Goal: Task Accomplishment & Management: Complete application form

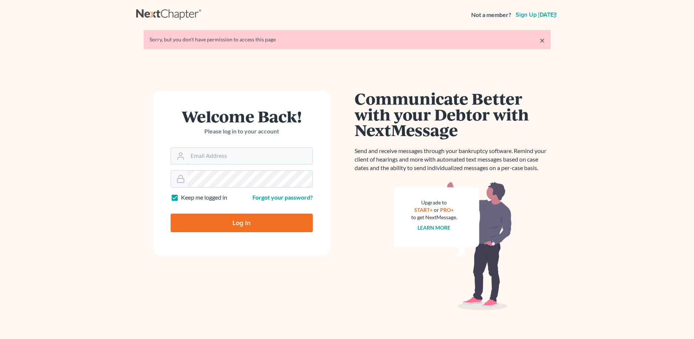
type input "[PERSON_NAME][EMAIL_ADDRESS][DOMAIN_NAME]"
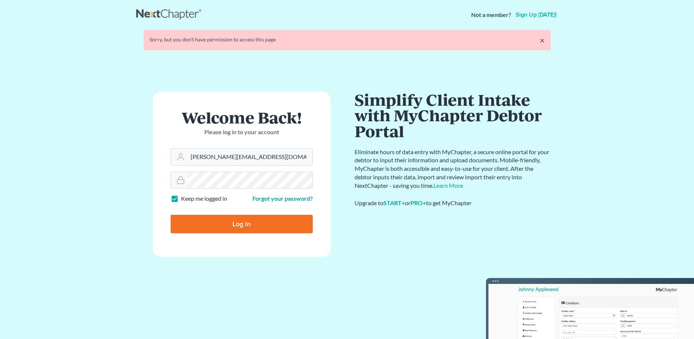
click at [236, 225] on input "Log In" at bounding box center [242, 224] width 142 height 18
type input "Thinking..."
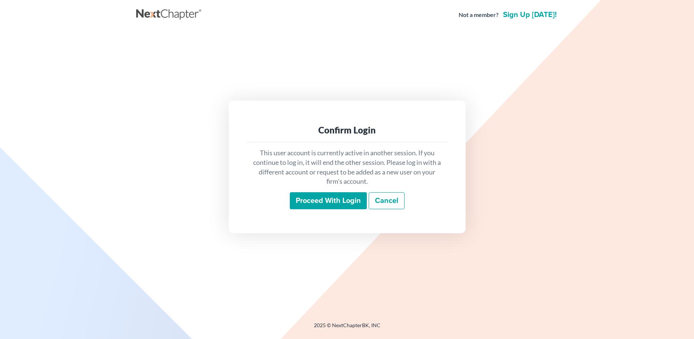
click at [329, 200] on input "Proceed with login" at bounding box center [328, 200] width 77 height 17
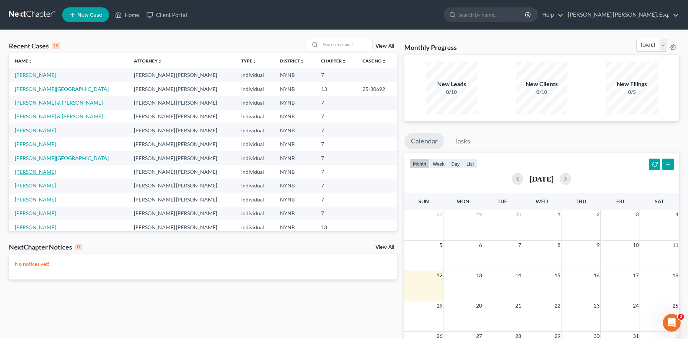
click at [31, 172] on link "[PERSON_NAME]" at bounding box center [35, 172] width 41 height 6
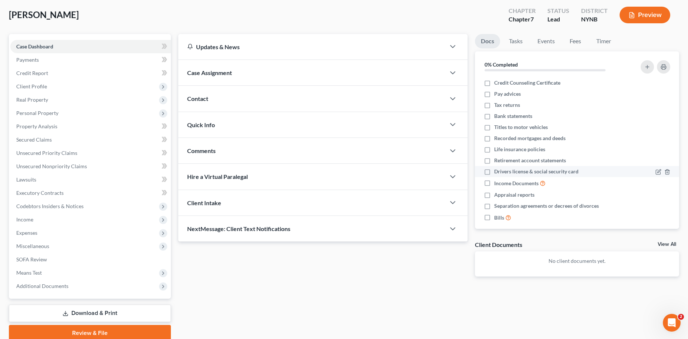
scroll to position [39, 0]
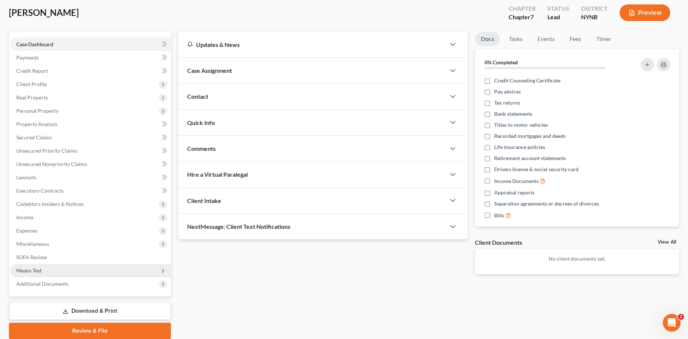
click at [36, 268] on span "Means Test" at bounding box center [29, 270] width 26 height 6
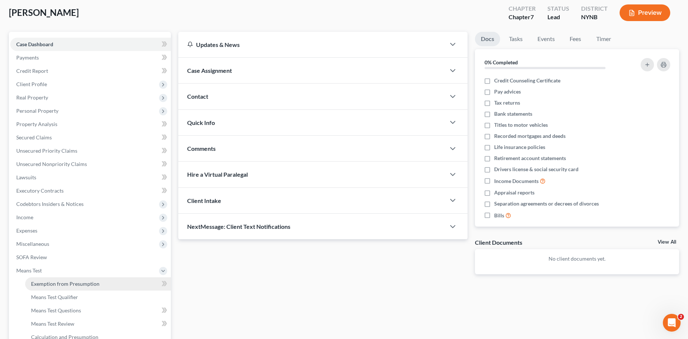
click at [63, 283] on span "Exemption from Presumption" at bounding box center [65, 284] width 68 height 6
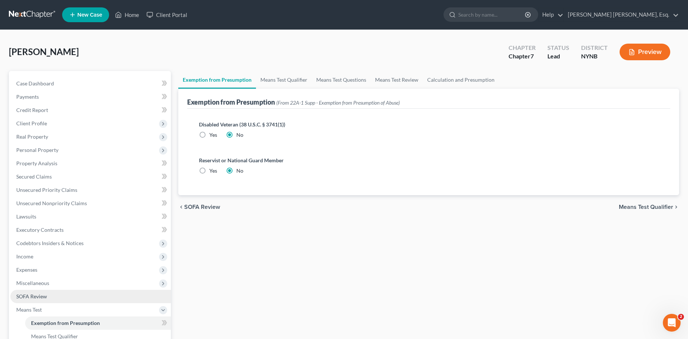
click at [43, 294] on span "SOFA Review" at bounding box center [31, 296] width 31 height 6
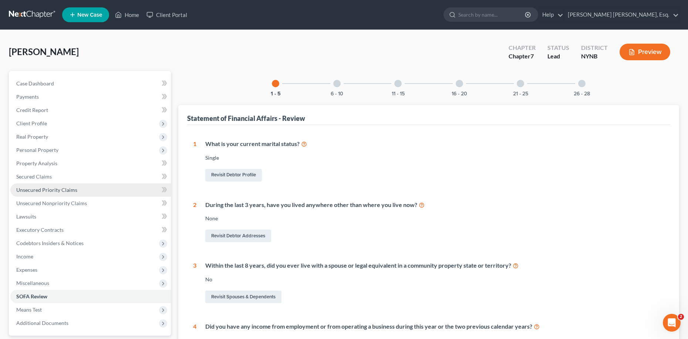
click at [65, 188] on span "Unsecured Priority Claims" at bounding box center [46, 190] width 61 height 6
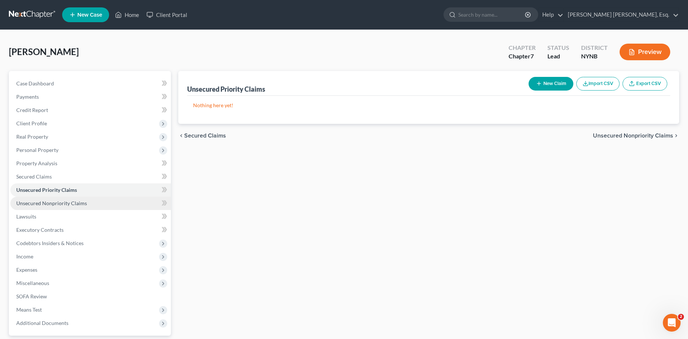
click at [74, 201] on span "Unsecured Nonpriority Claims" at bounding box center [51, 203] width 71 height 6
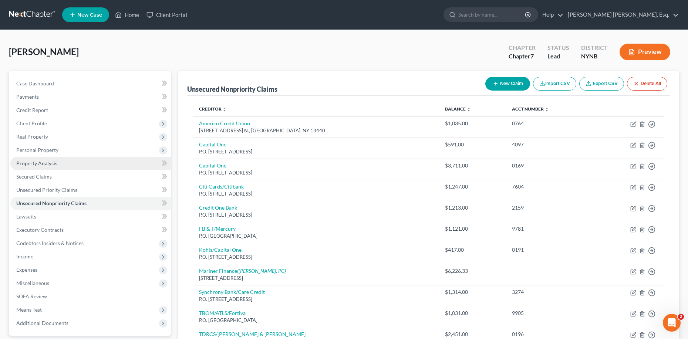
click at [51, 167] on link "Property Analysis" at bounding box center [90, 163] width 161 height 13
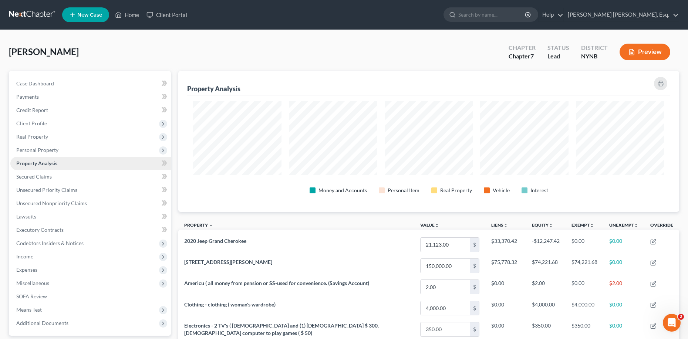
scroll to position [141, 501]
click at [51, 167] on link "Property Analysis" at bounding box center [90, 163] width 161 height 13
click at [60, 201] on span "Unsecured Nonpriority Claims" at bounding box center [51, 203] width 71 height 6
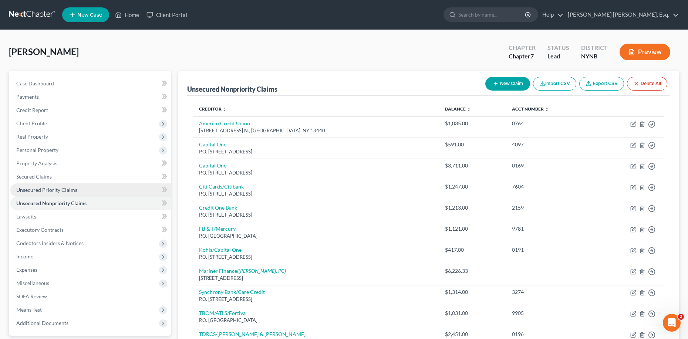
click at [58, 188] on span "Unsecured Priority Claims" at bounding box center [46, 190] width 61 height 6
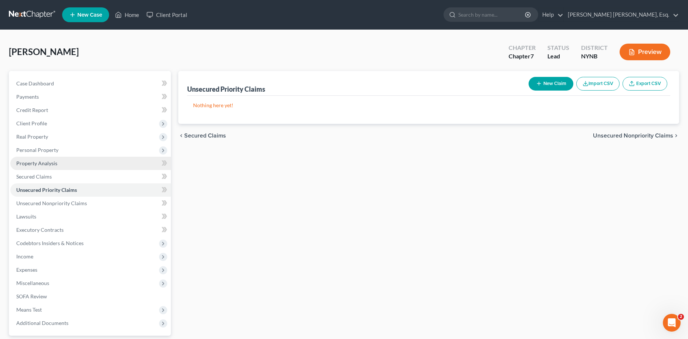
click at [44, 167] on link "Property Analysis" at bounding box center [90, 163] width 161 height 13
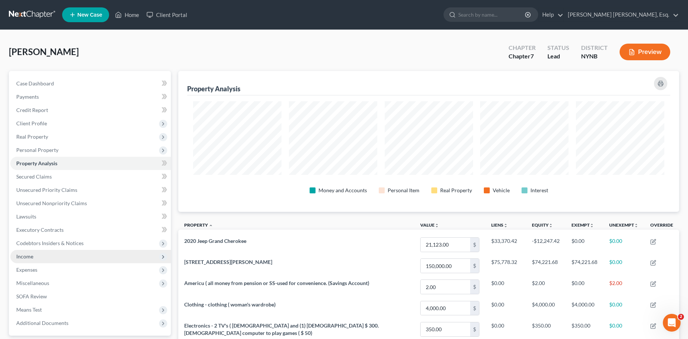
click at [24, 256] on span "Income" at bounding box center [24, 256] width 17 height 6
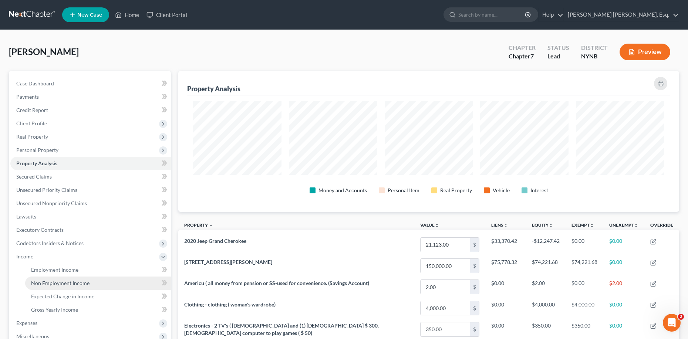
click at [62, 280] on span "Non Employment Income" at bounding box center [60, 283] width 58 height 6
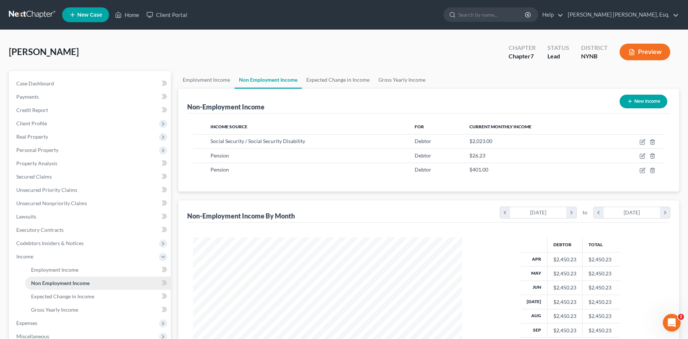
scroll to position [134, 283]
click at [70, 308] on span "Gross Yearly Income" at bounding box center [54, 310] width 47 height 6
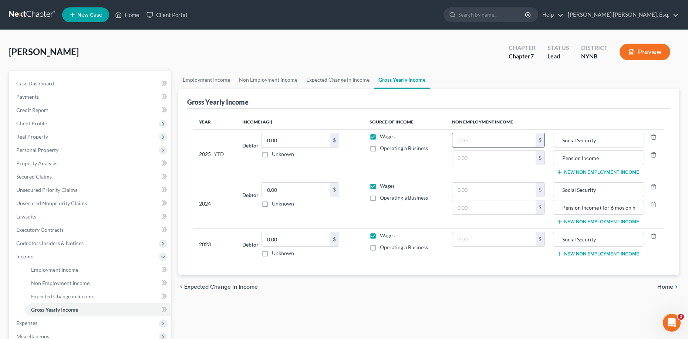
click at [472, 141] on input "text" at bounding box center [493, 140] width 83 height 14
type input "20,230.00"
drag, startPoint x: 478, startPoint y: 158, endPoint x: 477, endPoint y: 154, distance: 4.3
click at [478, 156] on input "text" at bounding box center [493, 158] width 83 height 14
click at [51, 281] on span "Non Employment Income" at bounding box center [60, 283] width 58 height 6
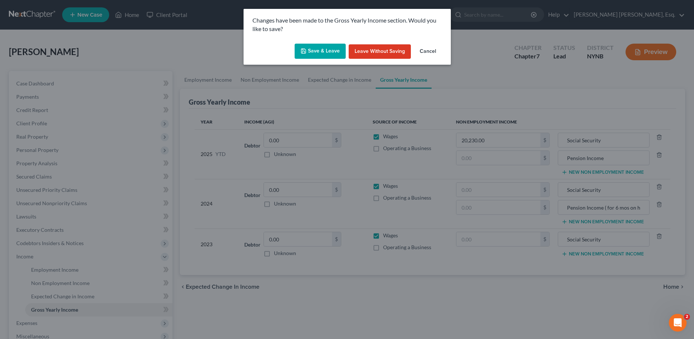
click at [319, 53] on button "Save & Leave" at bounding box center [319, 52] width 51 height 16
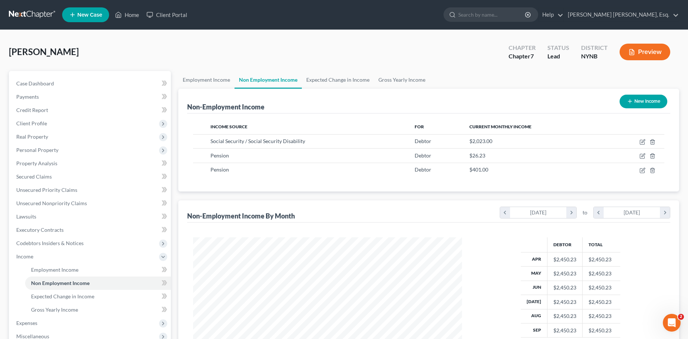
scroll to position [134, 283]
click at [82, 283] on span "Non Employment Income" at bounding box center [60, 283] width 58 height 6
click at [72, 311] on span "Gross Yearly Income" at bounding box center [54, 310] width 47 height 6
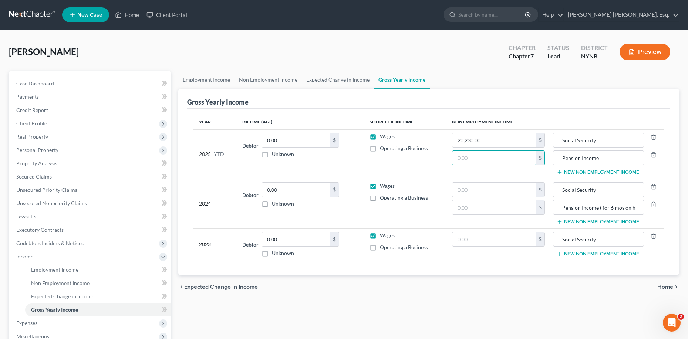
drag, startPoint x: 470, startPoint y: 156, endPoint x: 471, endPoint y: 149, distance: 6.8
click at [470, 152] on input "text" at bounding box center [493, 158] width 83 height 14
type input "4,272.30"
click at [463, 191] on input "text" at bounding box center [493, 190] width 83 height 14
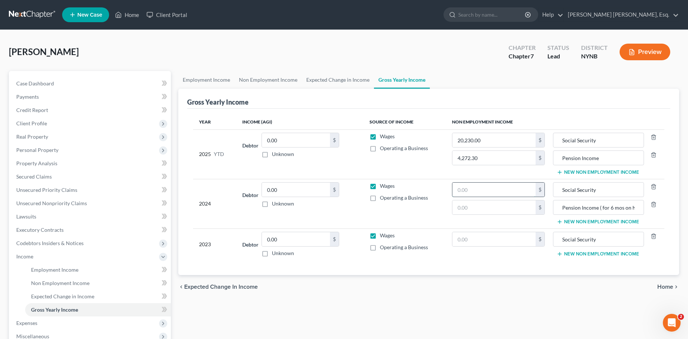
click at [463, 189] on input "text" at bounding box center [493, 190] width 83 height 14
click at [473, 208] on input "text" at bounding box center [493, 207] width 83 height 14
type input "2,563.38"
click at [459, 189] on input "text" at bounding box center [493, 190] width 83 height 14
type input "17,650.00"
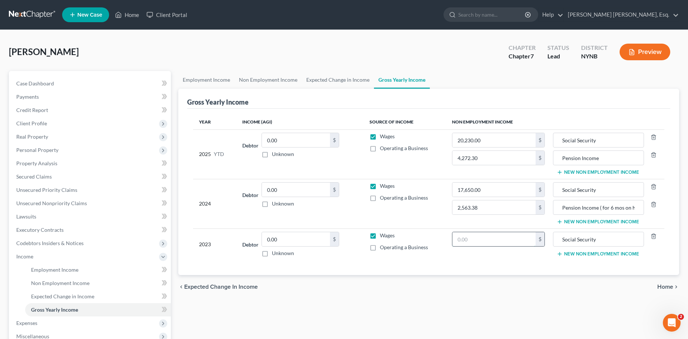
click at [460, 239] on input "text" at bounding box center [493, 239] width 83 height 14
type input "16,730.00"
click at [90, 294] on span "Expected Change in Income" at bounding box center [62, 296] width 63 height 6
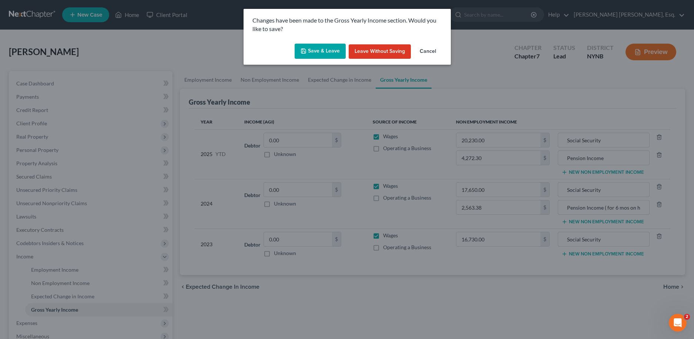
click at [315, 49] on button "Save & Leave" at bounding box center [319, 52] width 51 height 16
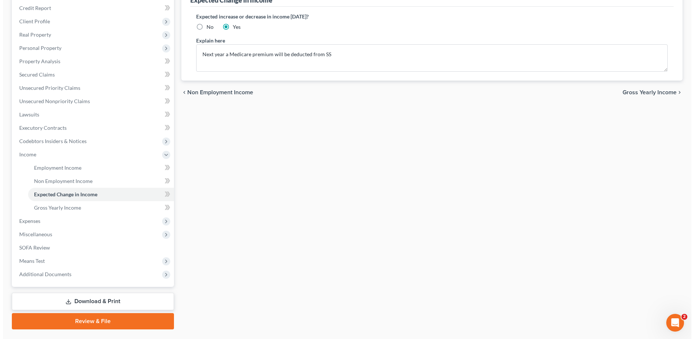
scroll to position [121, 0]
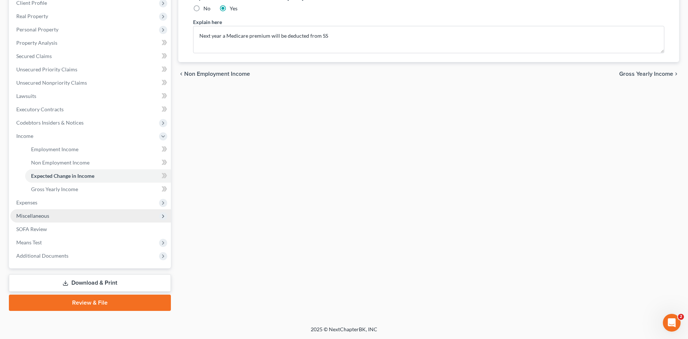
click at [47, 216] on span "Miscellaneous" at bounding box center [32, 216] width 33 height 6
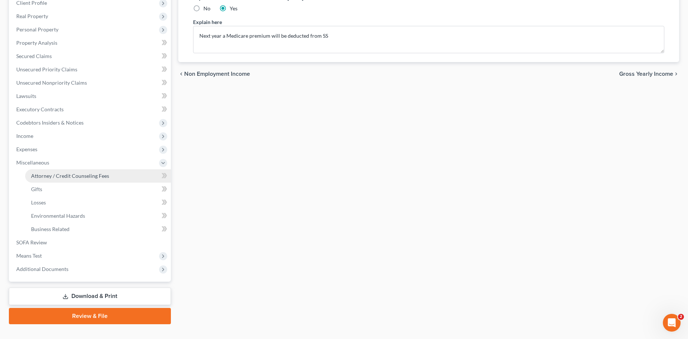
click at [86, 176] on span "Attorney / Credit Counseling Fees" at bounding box center [70, 176] width 78 height 6
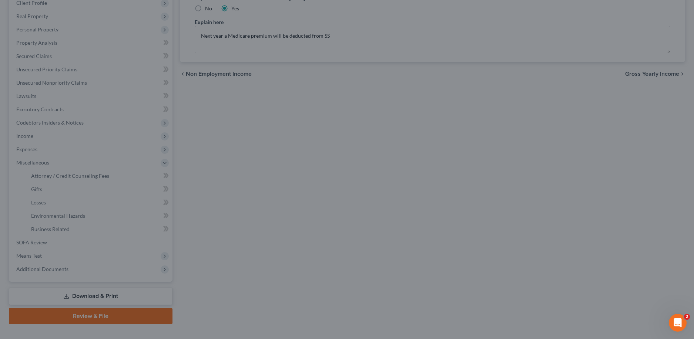
click at [84, 177] on div at bounding box center [347, 169] width 694 height 339
click at [41, 238] on div at bounding box center [347, 169] width 694 height 339
click at [60, 48] on div at bounding box center [347, 169] width 694 height 339
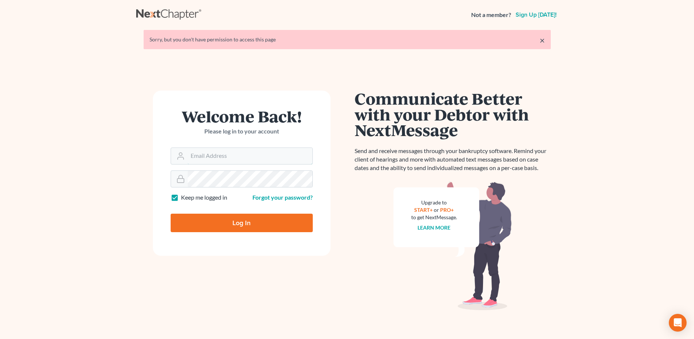
type input "[PERSON_NAME][EMAIL_ADDRESS][DOMAIN_NAME]"
drag, startPoint x: 241, startPoint y: 222, endPoint x: 357, endPoint y: 228, distance: 116.7
click at [241, 222] on input "Log In" at bounding box center [242, 223] width 142 height 18
type input "Thinking..."
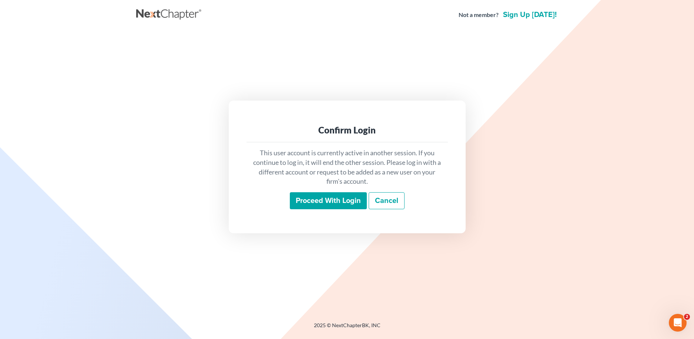
click at [340, 200] on input "Proceed with login" at bounding box center [328, 200] width 77 height 17
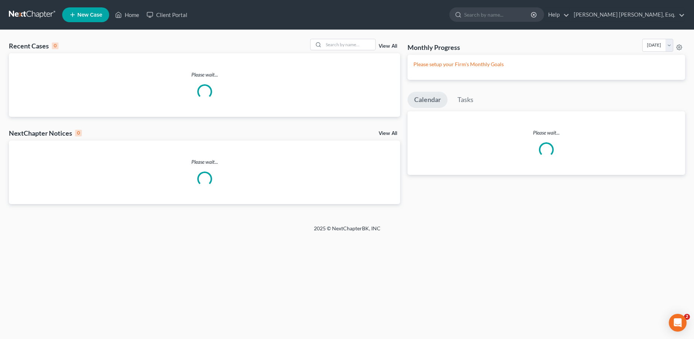
click at [397, 238] on div "Home New Case Client Portal Mary Lannon Fangio, Esq. mary@fangiolaw.com My Acco…" at bounding box center [347, 169] width 694 height 339
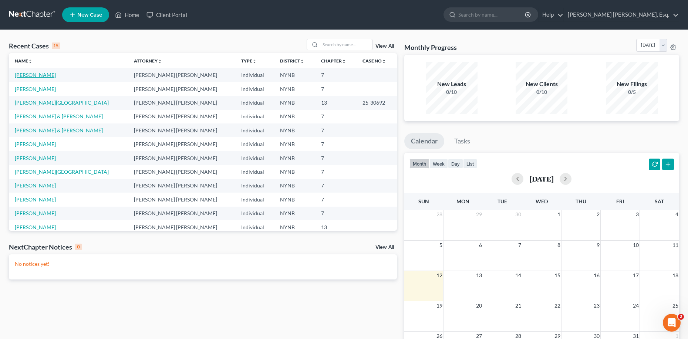
click at [27, 76] on link "Jones, Donna" at bounding box center [35, 75] width 41 height 6
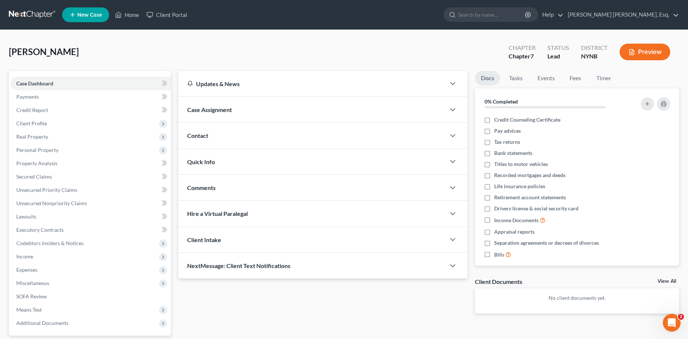
scroll to position [67, 0]
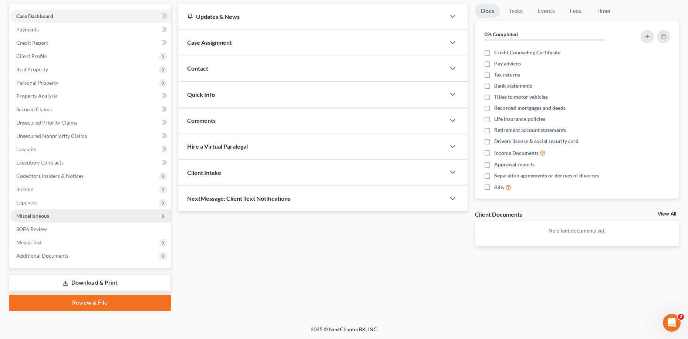
click at [34, 216] on span "Miscellaneous" at bounding box center [32, 216] width 33 height 6
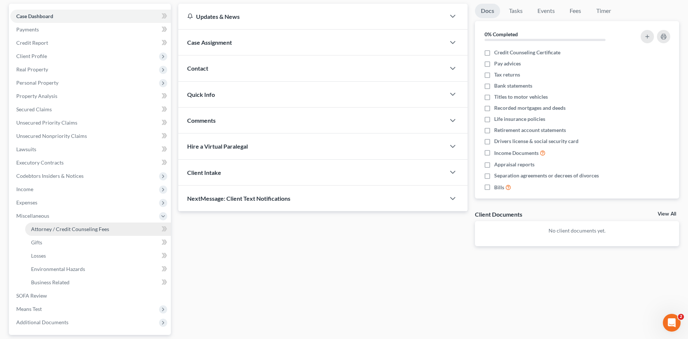
click at [57, 228] on span "Attorney / Credit Counseling Fees" at bounding box center [70, 229] width 78 height 6
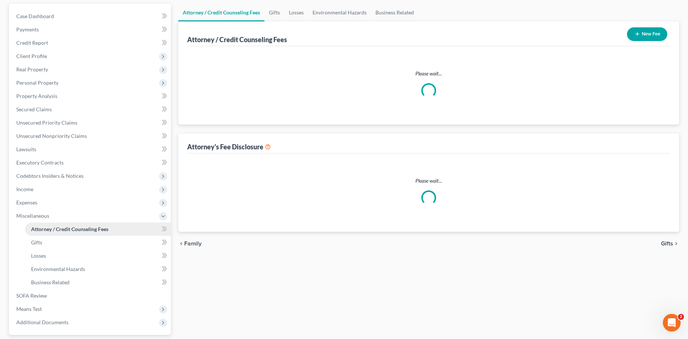
scroll to position [23, 0]
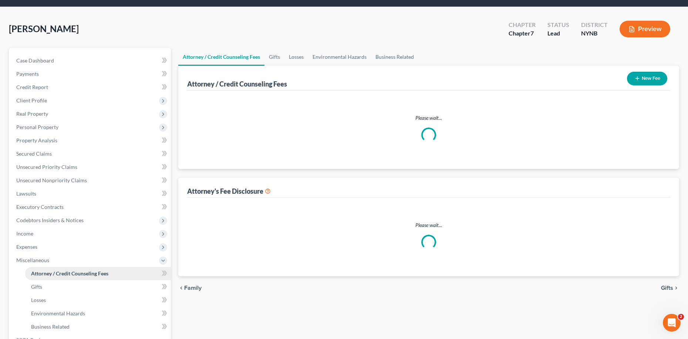
select select "0"
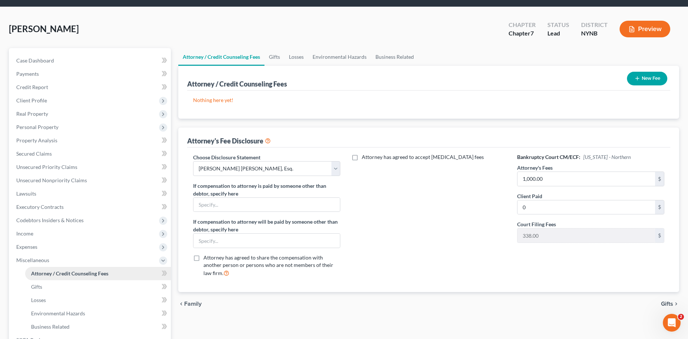
scroll to position [0, 0]
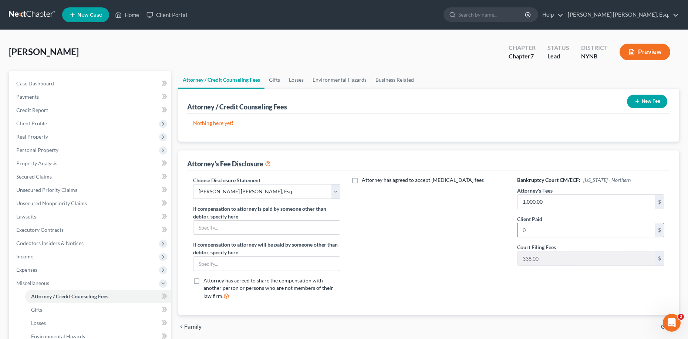
click at [522, 227] on input "0" at bounding box center [587, 230] width 138 height 14
type input "1,000.00"
click at [39, 322] on span "Losses" at bounding box center [38, 323] width 15 height 6
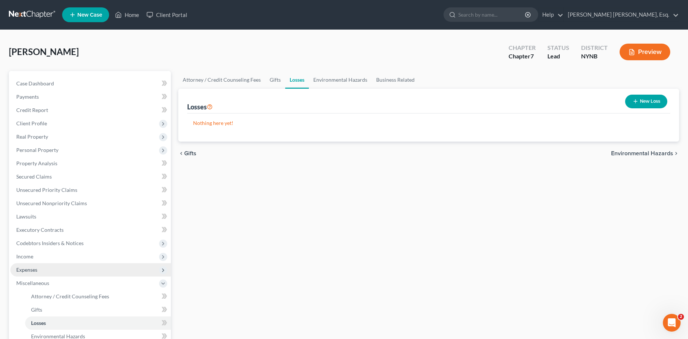
click at [29, 267] on span "Expenses" at bounding box center [26, 270] width 21 height 6
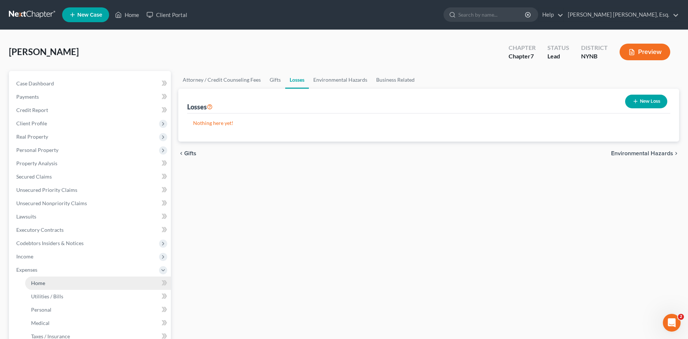
click at [35, 282] on span "Home" at bounding box center [38, 283] width 14 height 6
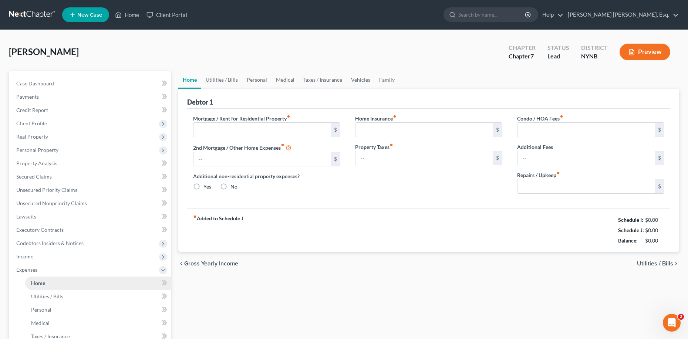
type input "850.78"
type input "0.00"
radio input "true"
type input "0.00"
type input "285.81"
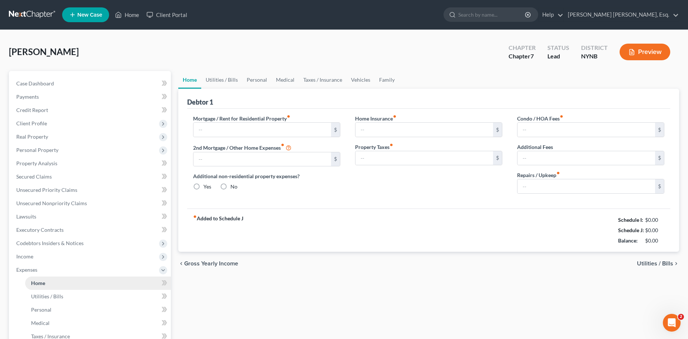
type input "0.00"
click at [28, 258] on span "Income" at bounding box center [24, 256] width 17 height 6
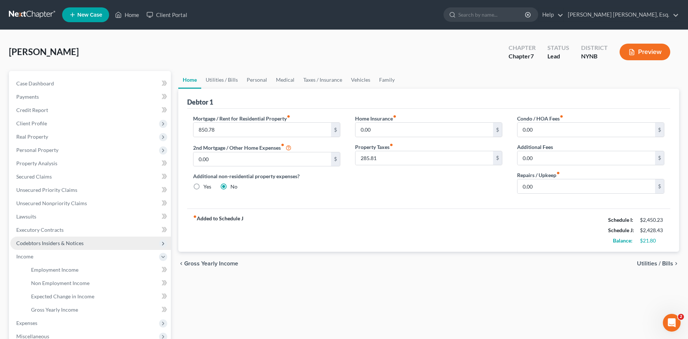
click at [40, 245] on span "Codebtors Insiders & Notices" at bounding box center [49, 243] width 67 height 6
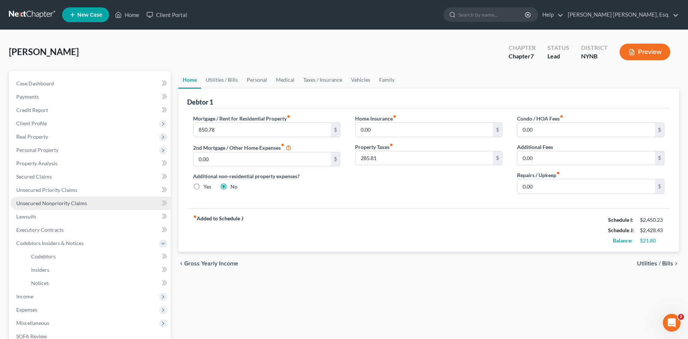
click at [33, 202] on span "Unsecured Nonpriority Claims" at bounding box center [51, 203] width 71 height 6
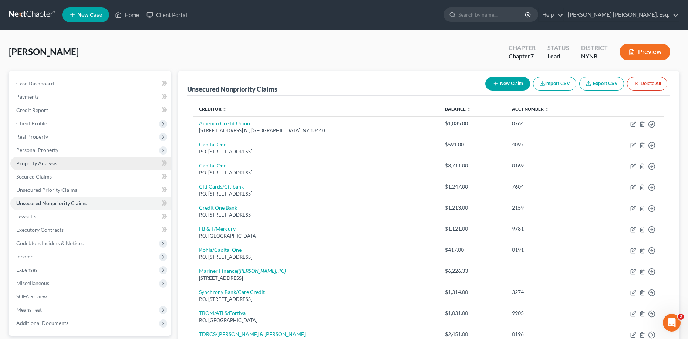
click at [37, 163] on span "Property Analysis" at bounding box center [36, 163] width 41 height 6
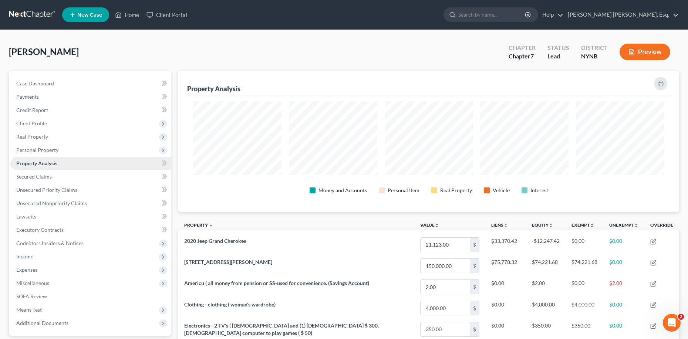
scroll to position [141, 501]
click at [37, 175] on span "Secured Claims" at bounding box center [34, 176] width 36 height 6
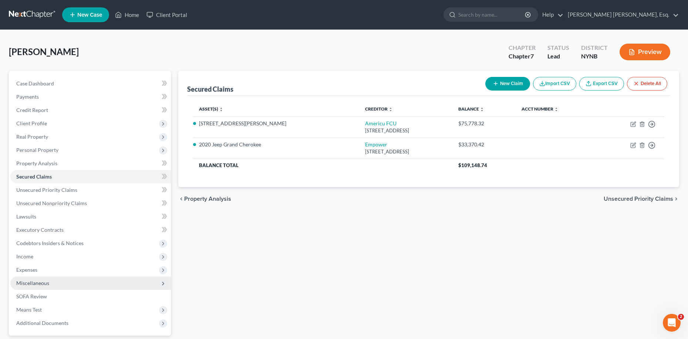
click at [44, 285] on span "Miscellaneous" at bounding box center [32, 283] width 33 height 6
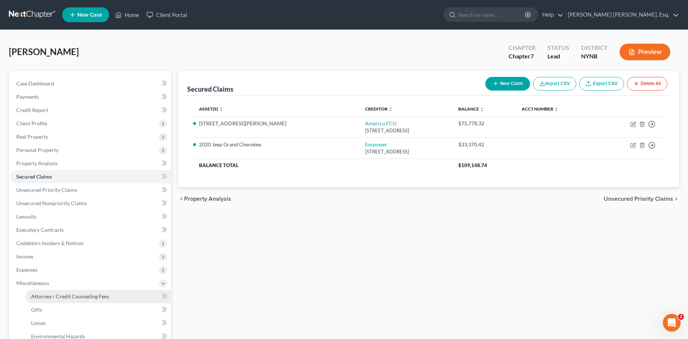
click at [74, 299] on span "Attorney / Credit Counseling Fees" at bounding box center [70, 296] width 78 height 6
select select "0"
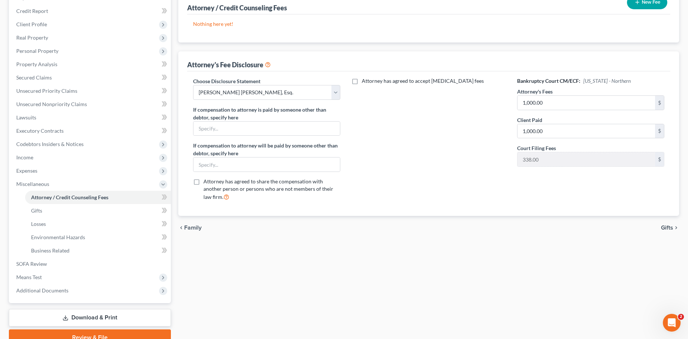
scroll to position [108, 0]
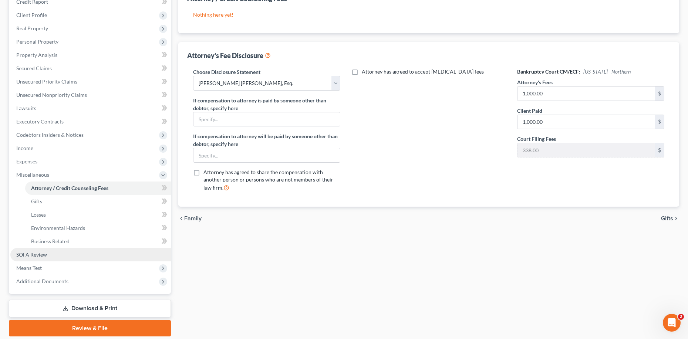
click at [43, 257] on span "SOFA Review" at bounding box center [31, 255] width 31 height 6
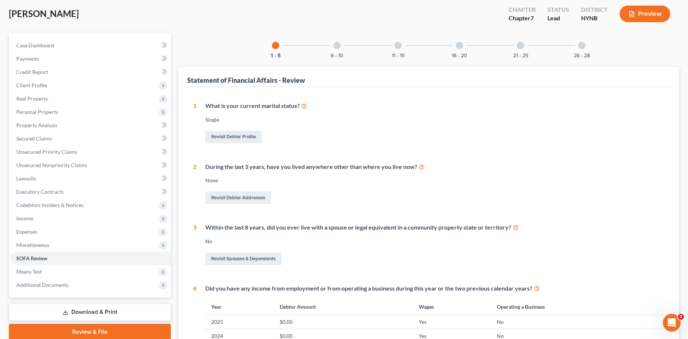
scroll to position [26, 0]
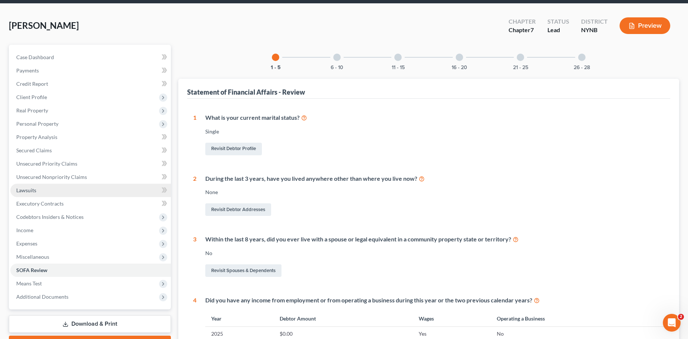
click at [33, 189] on span "Lawsuits" at bounding box center [26, 190] width 20 height 6
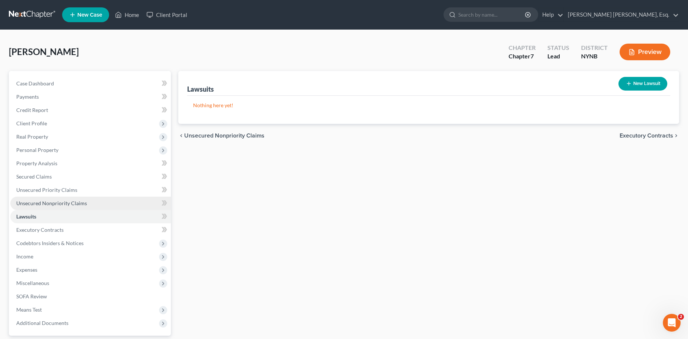
click at [46, 200] on span "Unsecured Nonpriority Claims" at bounding box center [51, 203] width 71 height 6
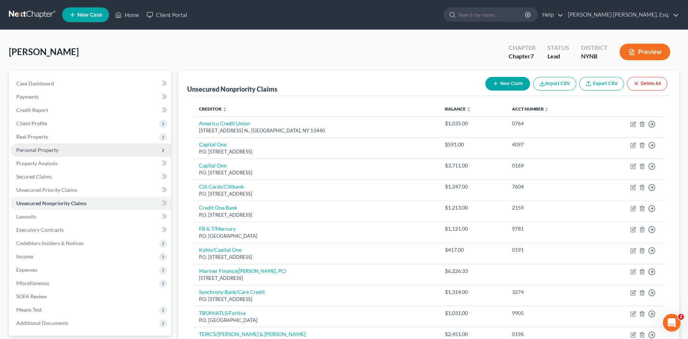
click at [59, 154] on span "Personal Property" at bounding box center [90, 150] width 161 height 13
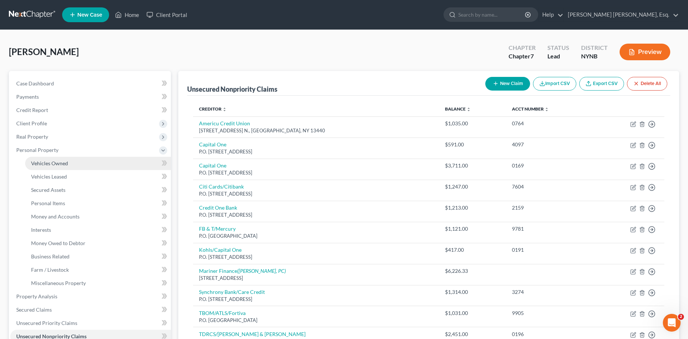
drag, startPoint x: 59, startPoint y: 154, endPoint x: 59, endPoint y: 159, distance: 5.2
click at [59, 154] on span "Personal Property" at bounding box center [90, 150] width 161 height 13
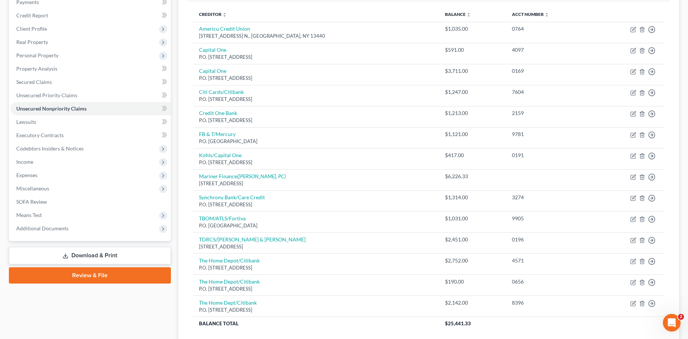
scroll to position [152, 0]
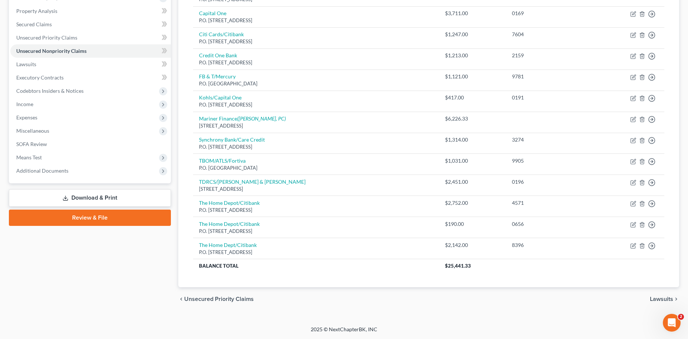
click at [106, 198] on link "Download & Print" at bounding box center [90, 197] width 162 height 17
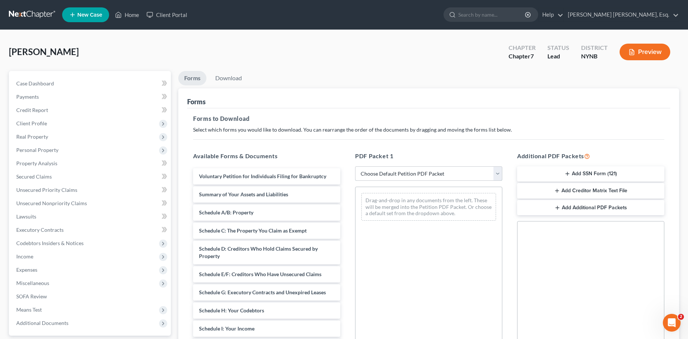
click at [500, 176] on select "Choose Default Petition PDF Packet Complete Bankruptcy Petition (all forms and …" at bounding box center [428, 173] width 147 height 15
select select "0"
click at [355, 166] on select "Choose Default Petition PDF Packet Complete Bankruptcy Petition (all forms and …" at bounding box center [428, 173] width 147 height 15
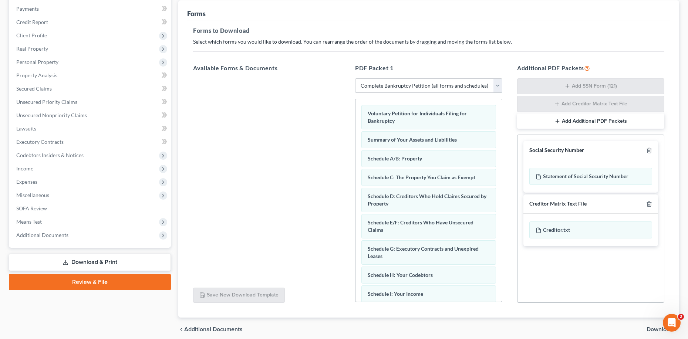
scroll to position [118, 0]
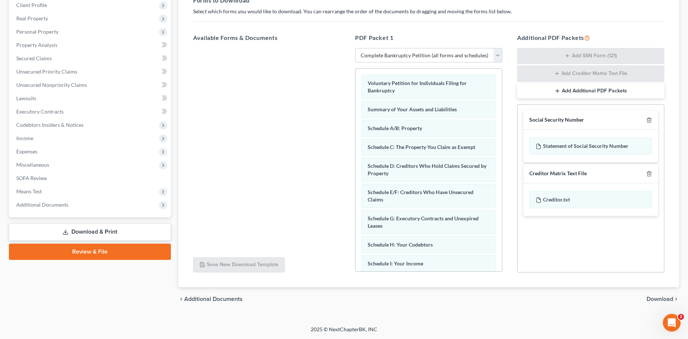
click at [663, 297] on span "Download" at bounding box center [660, 299] width 27 height 6
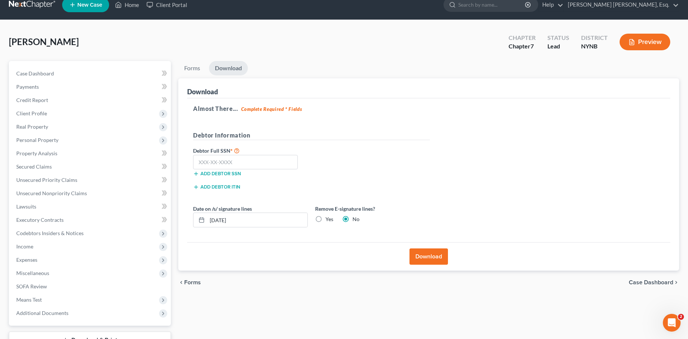
scroll to position [0, 0]
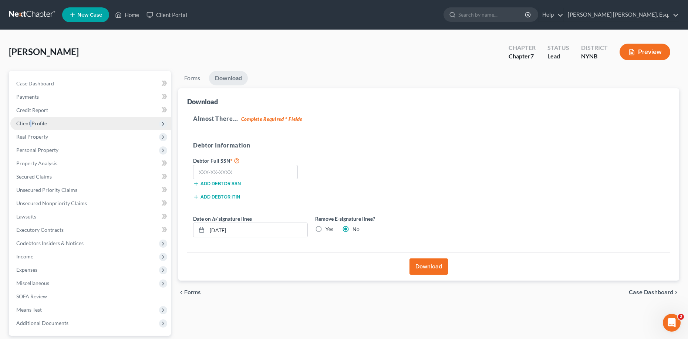
click at [31, 124] on span "Client Profile" at bounding box center [31, 123] width 31 height 6
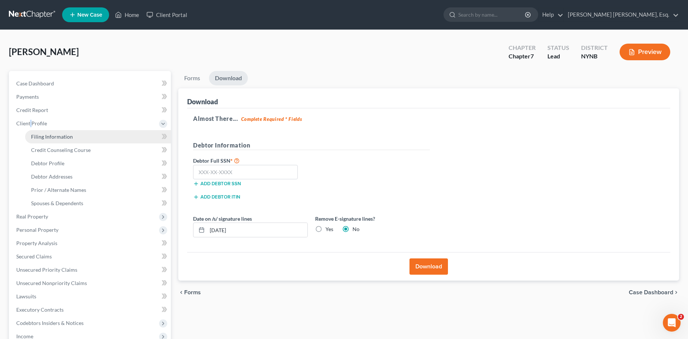
click at [45, 138] on span "Filing Information" at bounding box center [52, 137] width 42 height 6
select select "1"
select select "0"
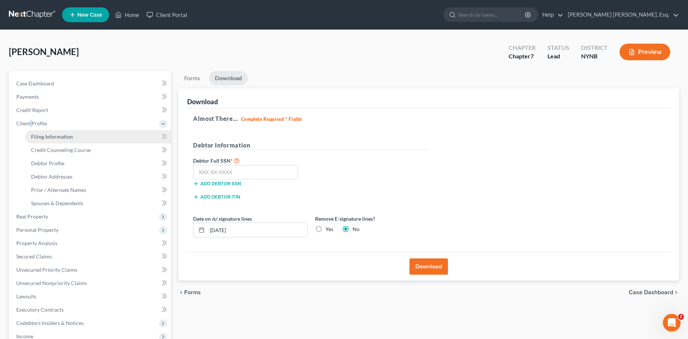
select select "35"
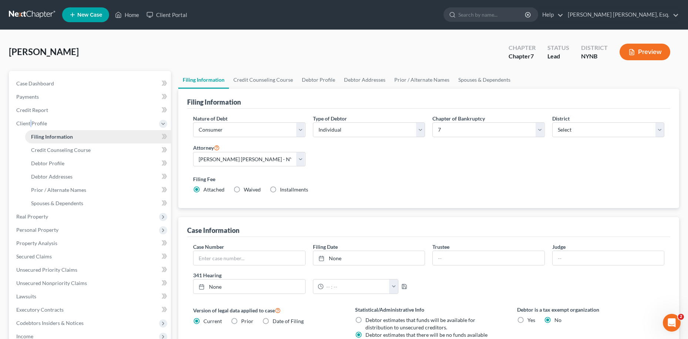
click at [47, 138] on span "Filing Information" at bounding box center [52, 137] width 42 height 6
click at [50, 149] on span "Credit Counseling Course" at bounding box center [61, 150] width 60 height 6
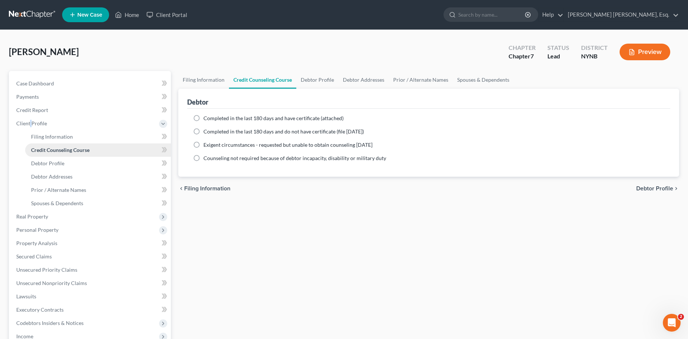
click at [52, 148] on span "Credit Counseling Course" at bounding box center [60, 150] width 58 height 6
click at [203, 117] on label "Completed in the last 180 days and have certificate (attached)" at bounding box center [273, 118] width 140 height 7
click at [206, 117] on input "Completed in the last 180 days and have certificate (attached)" at bounding box center [208, 117] width 5 height 5
radio input "true"
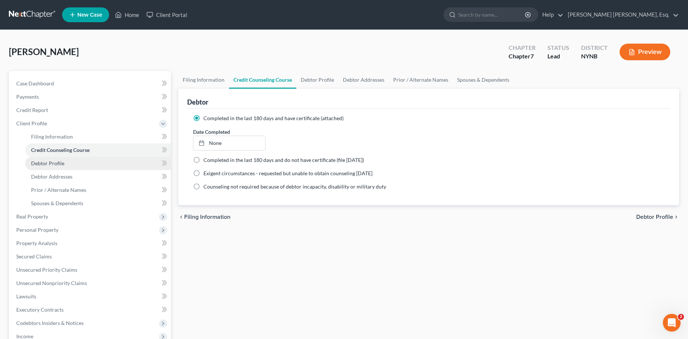
click at [41, 164] on span "Debtor Profile" at bounding box center [47, 163] width 33 height 6
select select "0"
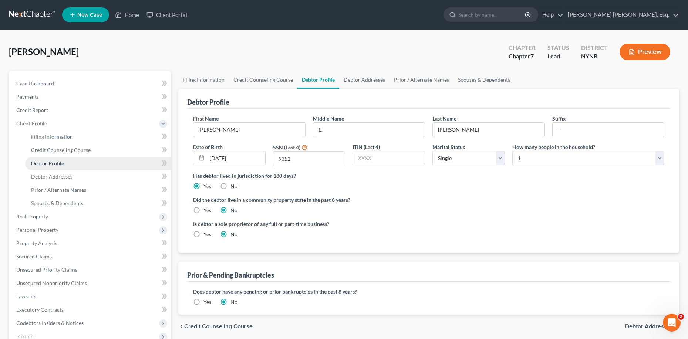
click at [43, 163] on span "Debtor Profile" at bounding box center [47, 163] width 33 height 6
click at [74, 139] on link "Filing Information" at bounding box center [98, 136] width 146 height 13
select select "1"
select select "0"
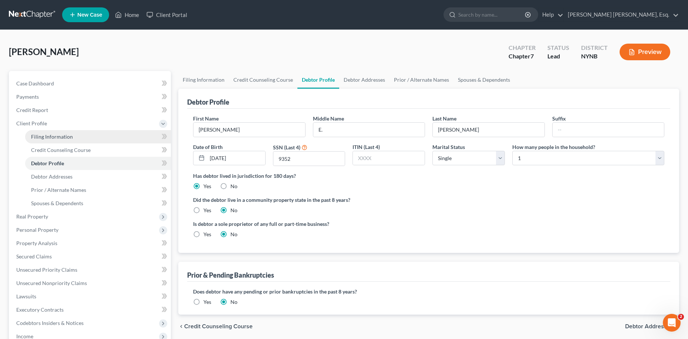
select select "54"
select select "0"
select select "35"
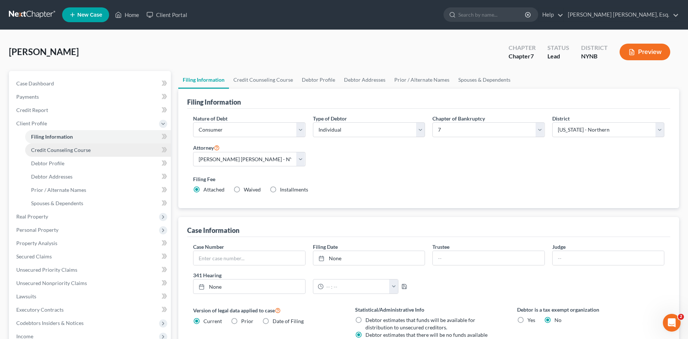
click at [75, 149] on span "Credit Counseling Course" at bounding box center [61, 150] width 60 height 6
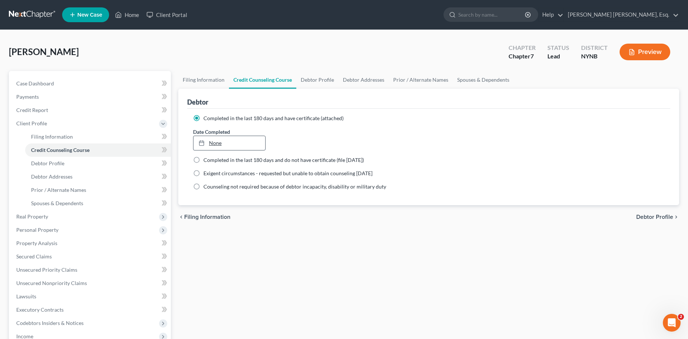
type input "10/12/2025"
click at [228, 143] on link "None" at bounding box center [229, 143] width 72 height 14
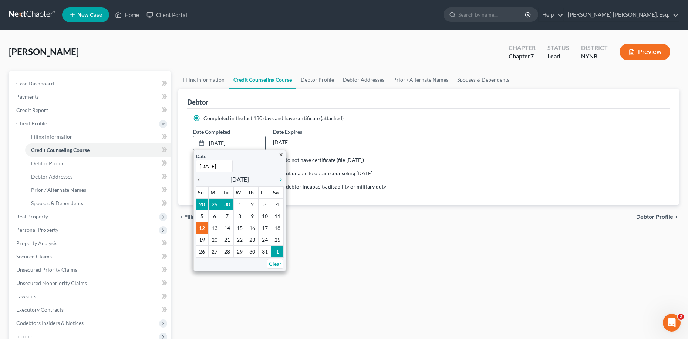
click at [200, 179] on icon "chevron_left" at bounding box center [201, 180] width 10 height 6
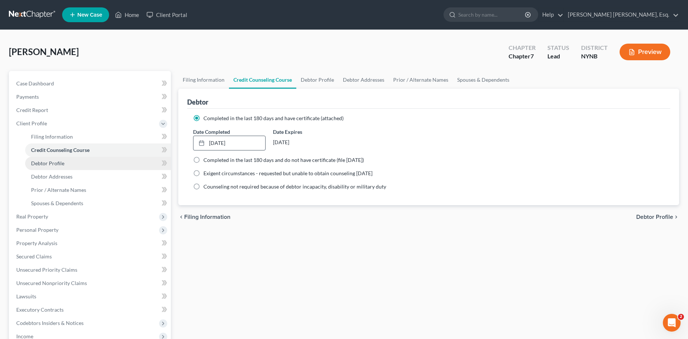
click at [57, 166] on span "Debtor Profile" at bounding box center [47, 163] width 33 height 6
select select "0"
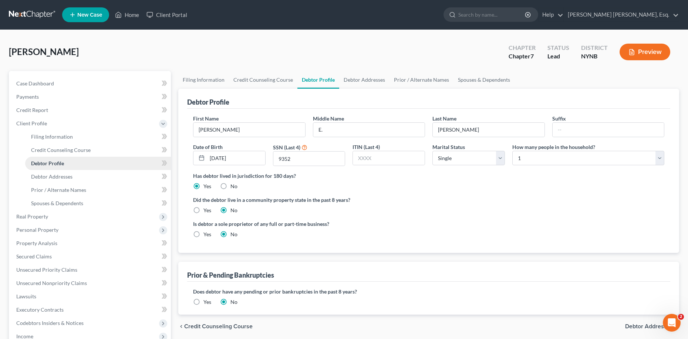
click at [57, 166] on span "Debtor Profile" at bounding box center [47, 163] width 33 height 6
click at [503, 161] on select "Select Single Married Separated Divorced Widowed" at bounding box center [468, 158] width 73 height 15
select select "4"
click at [432, 151] on select "Select Single Married Separated Divorced Widowed" at bounding box center [468, 158] width 73 height 15
click at [30, 218] on span "Real Property" at bounding box center [32, 216] width 32 height 6
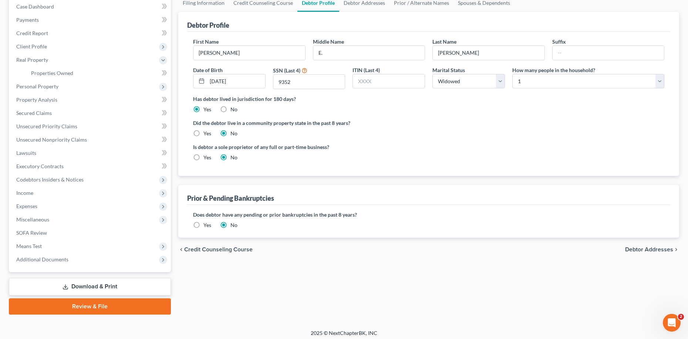
scroll to position [81, 0]
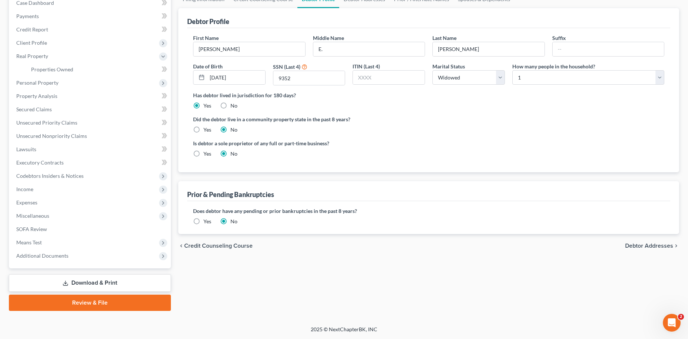
click at [98, 284] on link "Download & Print" at bounding box center [90, 282] width 162 height 17
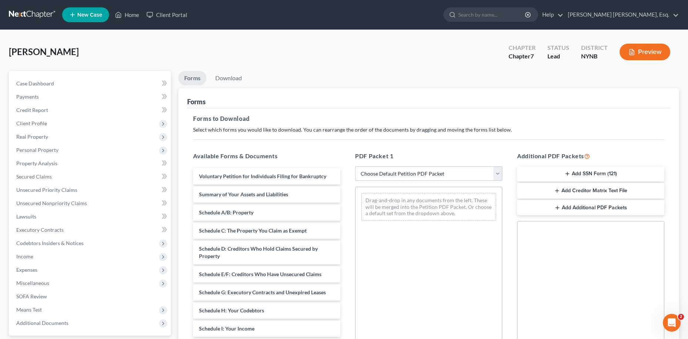
click at [498, 175] on select "Choose Default Petition PDF Packet Complete Bankruptcy Petition (all forms and …" at bounding box center [428, 173] width 147 height 15
select select "0"
click at [355, 166] on select "Choose Default Petition PDF Packet Complete Bankruptcy Petition (all forms and …" at bounding box center [428, 173] width 147 height 15
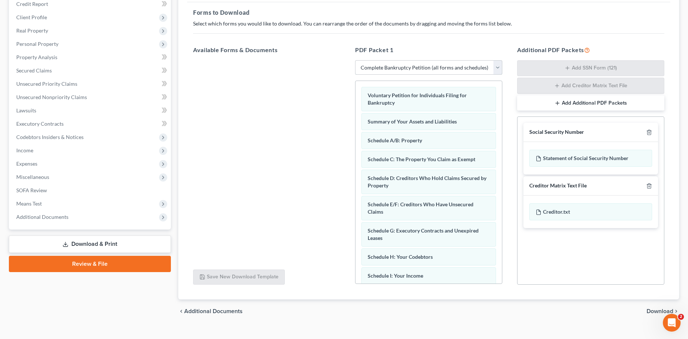
scroll to position [118, 0]
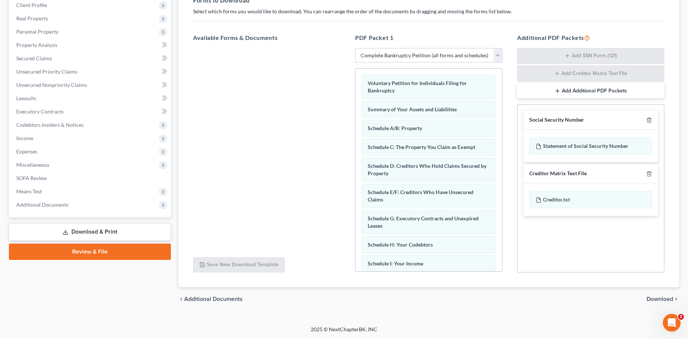
click at [661, 301] on span "Download" at bounding box center [660, 299] width 27 height 6
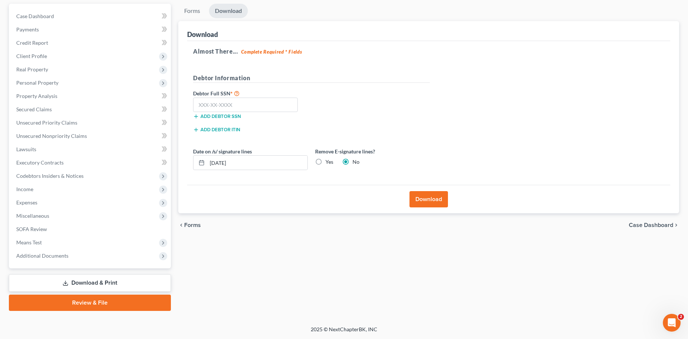
scroll to position [67, 0]
click at [223, 162] on input "10/12/2025" at bounding box center [257, 163] width 100 height 14
click at [223, 161] on input "10/15/2025" at bounding box center [257, 163] width 100 height 14
drag, startPoint x: 248, startPoint y: 164, endPoint x: 201, endPoint y: 151, distance: 49.1
click at [201, 151] on div "Date on /s/ signature lines 10/01/20254" at bounding box center [250, 159] width 122 height 23
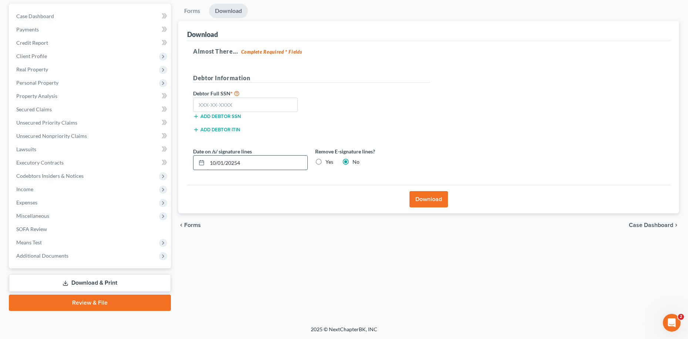
type input "10/01/20254"
click at [201, 162] on icon at bounding box center [202, 163] width 6 height 6
click at [200, 161] on line at bounding box center [200, 161] width 0 height 1
click at [202, 162] on icon at bounding box center [202, 163] width 6 height 6
drag, startPoint x: 241, startPoint y: 163, endPoint x: 209, endPoint y: 159, distance: 32.0
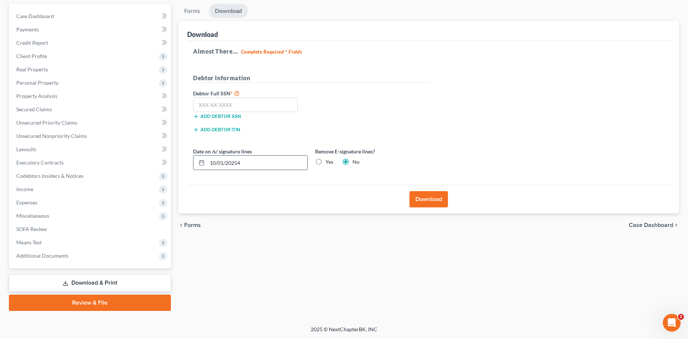
click at [209, 159] on input "10/01/20254" at bounding box center [257, 163] width 100 height 14
type input "10/14/2025"
click at [326, 161] on label "Yes" at bounding box center [330, 161] width 8 height 7
click at [328, 161] on input "Yes" at bounding box center [330, 160] width 5 height 5
radio input "true"
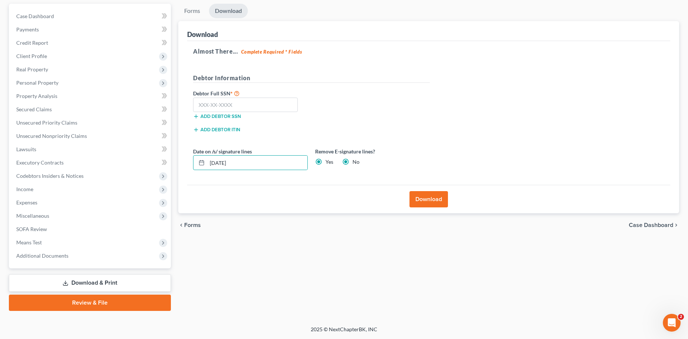
radio input "false"
click at [424, 200] on button "Download" at bounding box center [429, 199] width 38 height 16
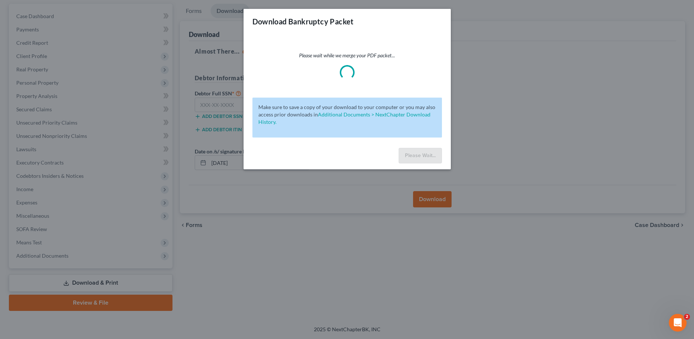
click at [420, 206] on div "Download Bankruptcy Packet Please wait while we merge your PDF packet... Make s…" at bounding box center [347, 169] width 694 height 339
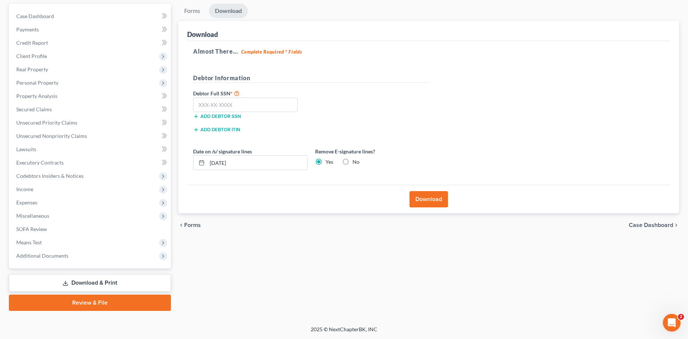
click at [429, 202] on button "Download" at bounding box center [429, 199] width 38 height 16
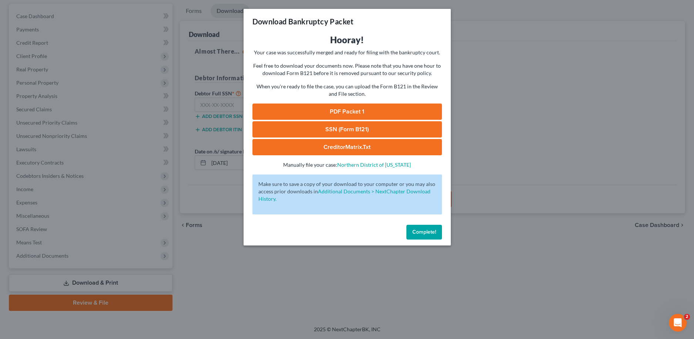
click at [367, 115] on link "PDF Packet 1" at bounding box center [346, 112] width 189 height 16
click at [420, 232] on span "Complete!" at bounding box center [424, 232] width 24 height 6
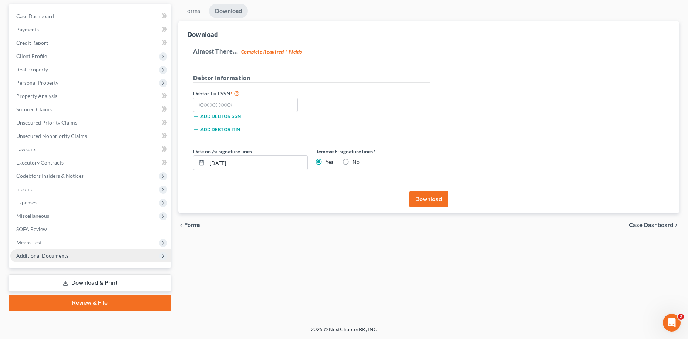
click at [37, 257] on span "Additional Documents" at bounding box center [42, 256] width 52 height 6
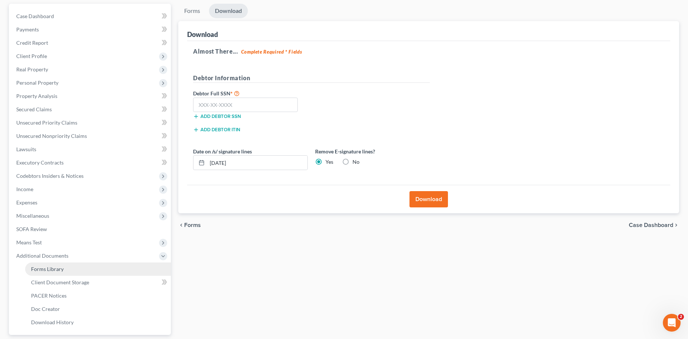
click at [50, 271] on span "Forms Library" at bounding box center [47, 269] width 33 height 6
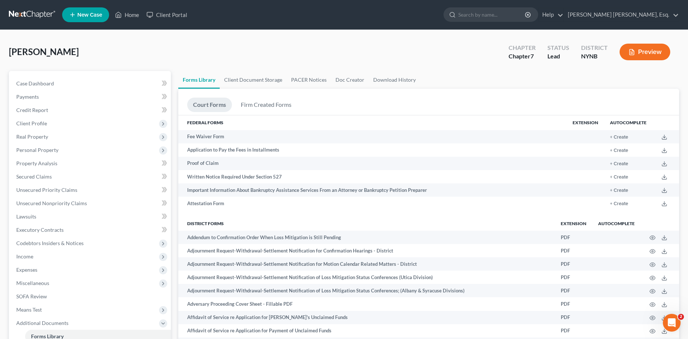
drag, startPoint x: 690, startPoint y: 87, endPoint x: 599, endPoint y: 71, distance: 92.0
click at [599, 71] on ul "Forms Library Client Document Storage PACER Notices Doc Creator Download History" at bounding box center [428, 80] width 501 height 18
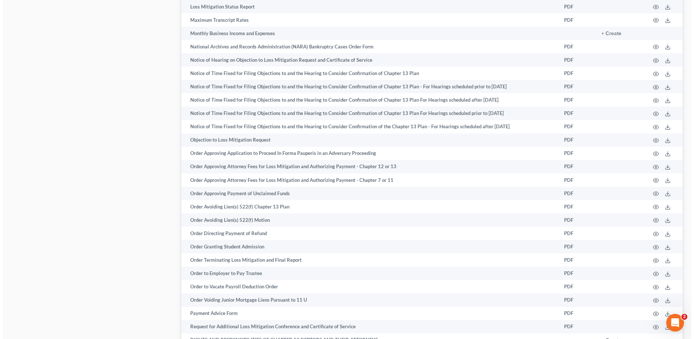
scroll to position [922, 0]
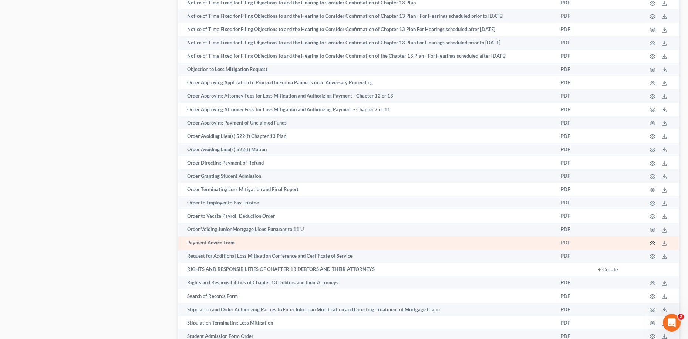
click at [652, 245] on icon "button" at bounding box center [653, 243] width 6 height 6
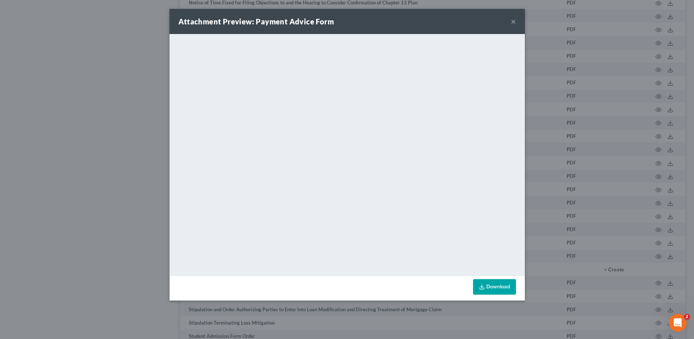
click at [501, 287] on link "Download" at bounding box center [494, 287] width 43 height 16
